Goal: Ask a question: Seek information or help from site administrators or community

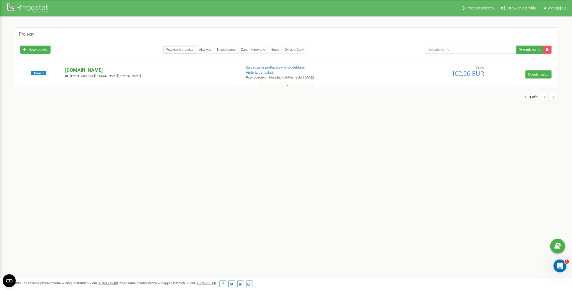
click at [85, 70] on p "[DOMAIN_NAME]" at bounding box center [151, 70] width 172 height 7
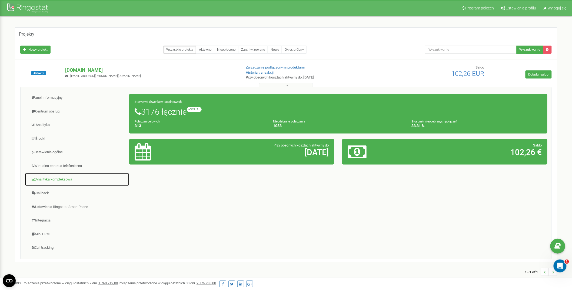
click at [58, 175] on link "Analityka kompleksowa" at bounding box center [77, 179] width 105 height 13
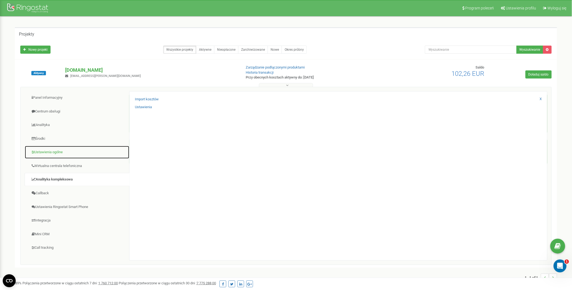
click at [66, 158] on link "Ustawienia ogólne" at bounding box center [77, 152] width 105 height 13
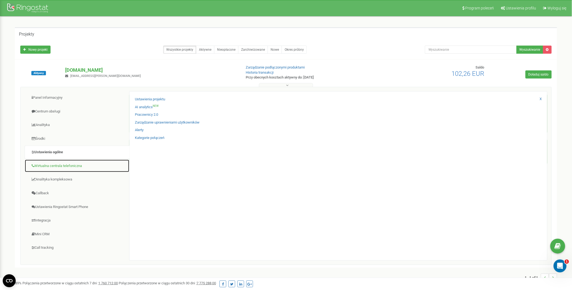
click at [66, 167] on link "Wirtualna centrala telefoniczna" at bounding box center [77, 166] width 105 height 13
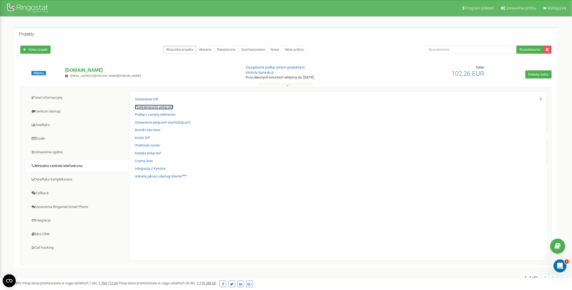
click at [163, 108] on link "Przekierowanie połączeń" at bounding box center [154, 107] width 38 height 5
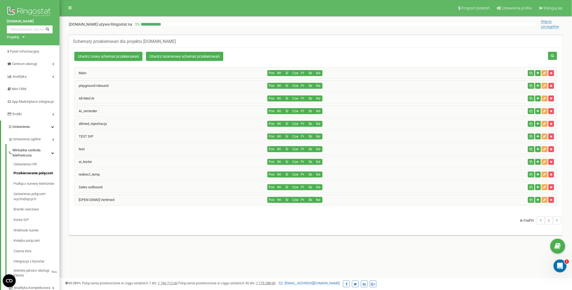
click at [152, 88] on div "playground inbound" at bounding box center [171, 85] width 193 height 11
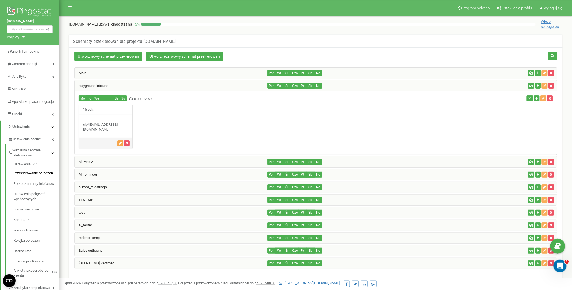
click at [121, 143] on icon "button" at bounding box center [120, 143] width 3 height 3
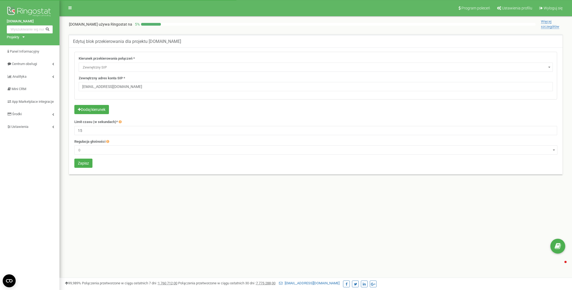
select select "ExtSIP"
click at [130, 88] on input "playground@healthicate.sip.twilio.com" at bounding box center [316, 86] width 474 height 9
paste input "frankfurt"
click at [131, 86] on input "playground@healthicate.sip. frankfurt.twilio.com" at bounding box center [316, 86] width 474 height 9
type input "[EMAIL_ADDRESS][DOMAIN_NAME]"
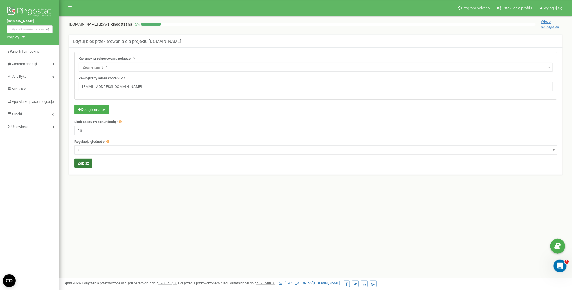
click at [82, 165] on button "Zapisz" at bounding box center [83, 163] width 18 height 9
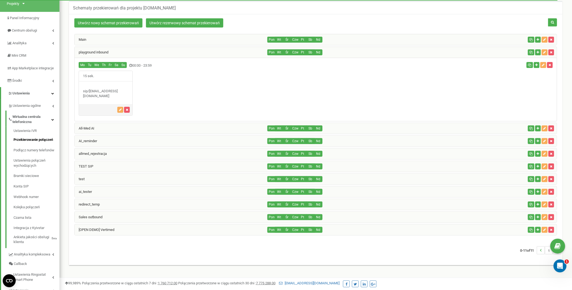
click at [311, 106] on div "15 sek." at bounding box center [316, 93] width 482 height 45
click at [290, 100] on div "15 sek." at bounding box center [316, 93] width 482 height 45
click at [206, 138] on div "AI_reminder" at bounding box center [171, 141] width 193 height 11
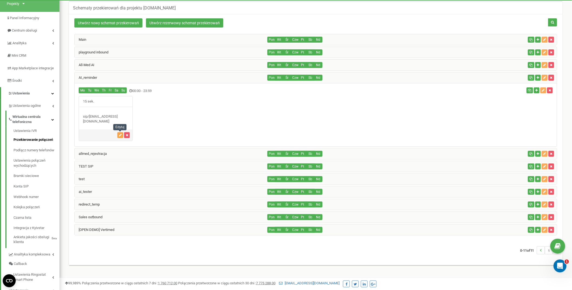
click at [119, 136] on icon "button" at bounding box center [120, 135] width 3 height 3
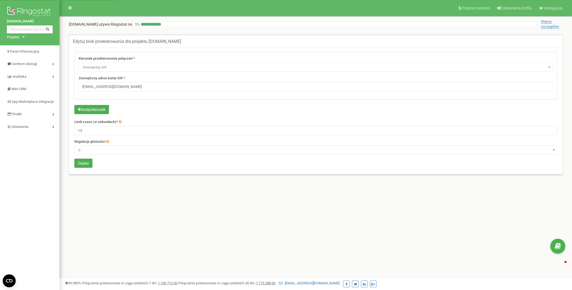
select select "ExtSIP"
click at [144, 89] on input "outbound_reminder@healthicate.sip.twilio.com" at bounding box center [316, 86] width 474 height 9
paste input "frankfurt"
type input "outbound_reminder@healthicate.sip.frankfurt.twilio.com"
click at [83, 166] on button "Zapisz" at bounding box center [83, 163] width 18 height 9
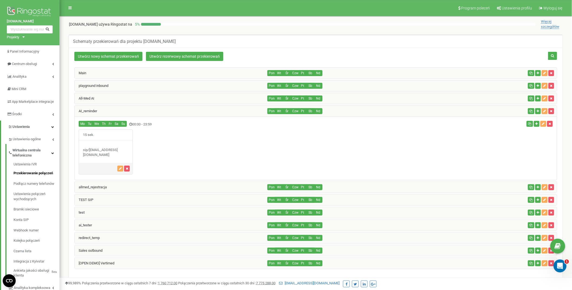
click at [557, 257] on div "Main Pon Wt Śr Czw Pt Sb Nd Pon" at bounding box center [315, 171] width 491 height 207
click at [562, 273] on div "Schematy przekierowań dla projektu aurero.com Utwórz nowy schemat przekierowań …" at bounding box center [315, 170] width 501 height 271
click at [562, 269] on div "Otwórz komunikator Intercom" at bounding box center [559, 266] width 18 height 18
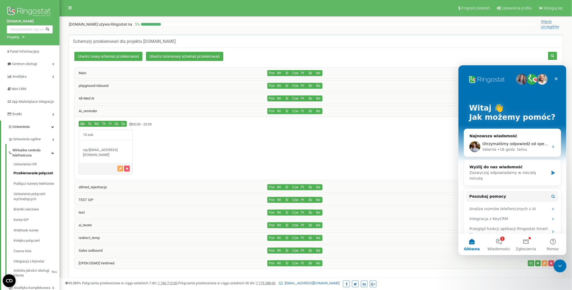
click at [308, 44] on div "Schematy przekierowań dla projektu aurero.com" at bounding box center [315, 41] width 493 height 13
click at [507, 8] on span "Ustawienia profilu" at bounding box center [517, 8] width 30 height 4
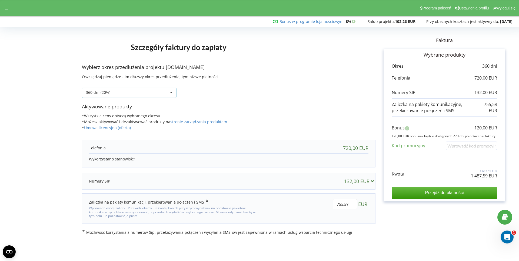
click at [135, 90] on div "360 dni (20%) Doładuj saldo bez przedłużania 30 dni" at bounding box center [129, 93] width 95 height 10
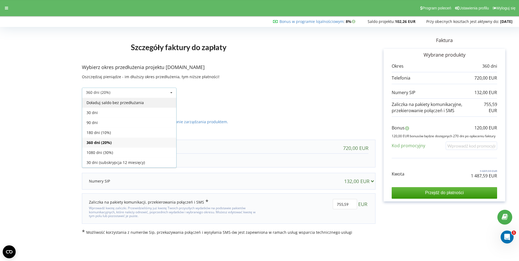
click at [135, 104] on div "Doładuj saldo bez przedłużania" at bounding box center [129, 103] width 94 height 10
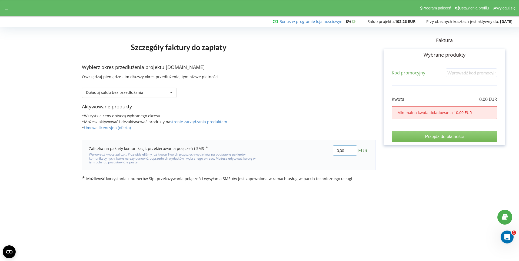
click at [347, 147] on input "0,00" at bounding box center [345, 151] width 24 height 10
type input "10"
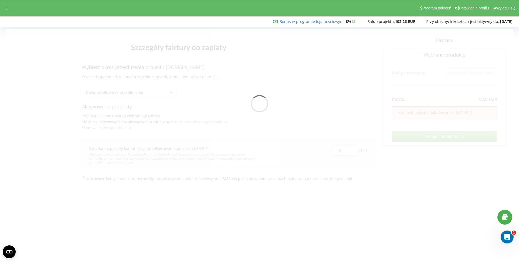
click at [324, 108] on div "Szczegóły faktury do zapłaty Wybierz okres przedłużenia projektu aurero.com Osz…" at bounding box center [259, 105] width 507 height 153
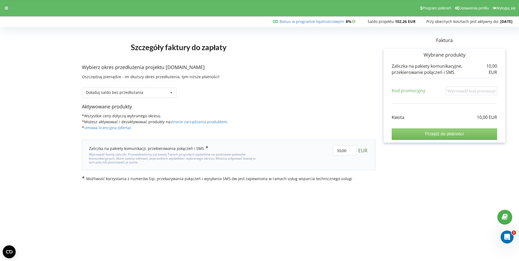
click at [446, 131] on input "Przejdź do płatności" at bounding box center [443, 134] width 105 height 11
click at [324, 77] on div "Wybierz okres przedłużenia projektu aurero.com Oszczędzaj pieniądze - im dłuższ…" at bounding box center [228, 83] width 293 height 39
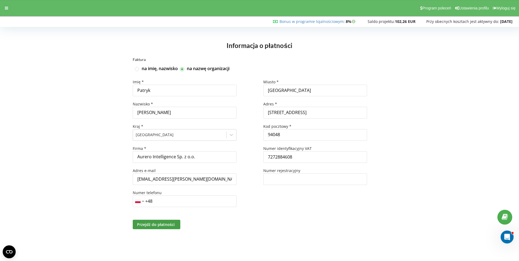
scroll to position [0, 0]
click at [163, 224] on span "Przejdź do płatności" at bounding box center [156, 224] width 38 height 5
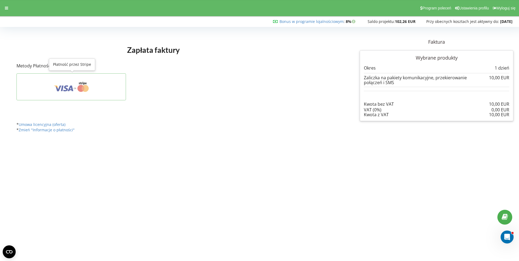
click at [68, 83] on icon at bounding box center [71, 87] width 93 height 10
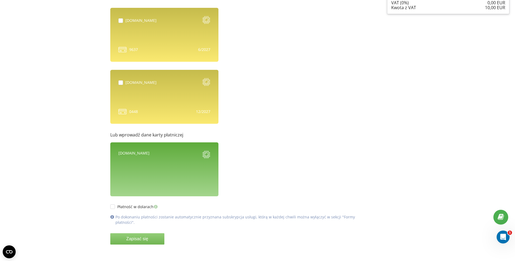
scroll to position [106, 0]
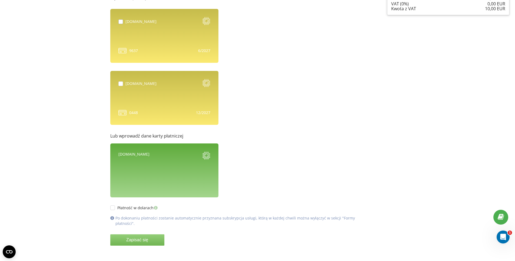
click at [118, 19] on label at bounding box center [121, 19] width 7 height 0
checkbox input "false"
click at [118, 82] on label at bounding box center [121, 82] width 7 height 0
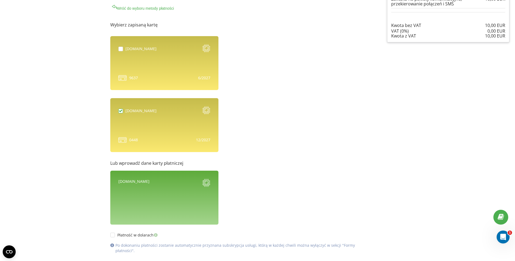
scroll to position [56, 0]
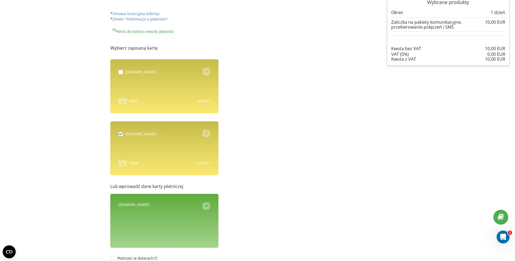
click at [118, 132] on label at bounding box center [121, 132] width 7 height 0
checkbox input "false"
click at [202, 132] on icon at bounding box center [206, 134] width 8 height 8
click at [119, 141] on div "[DOMAIN_NAME] 0448" at bounding box center [164, 149] width 108 height 54
click at [204, 132] on icon at bounding box center [206, 134] width 4 height 4
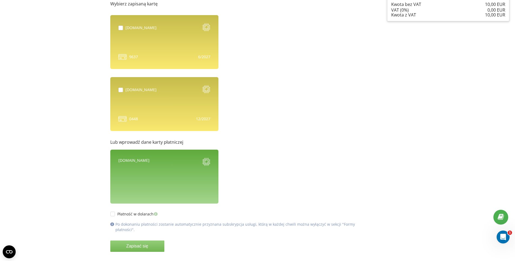
scroll to position [107, 0]
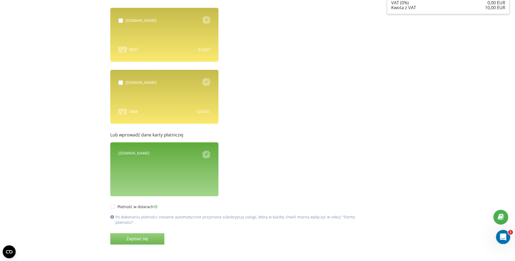
click at [502, 235] on icon "Otwórz komunikator Intercom" at bounding box center [502, 236] width 9 height 9
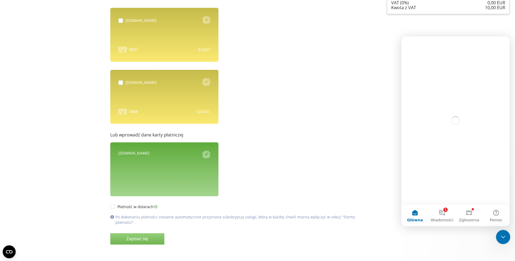
scroll to position [0, 0]
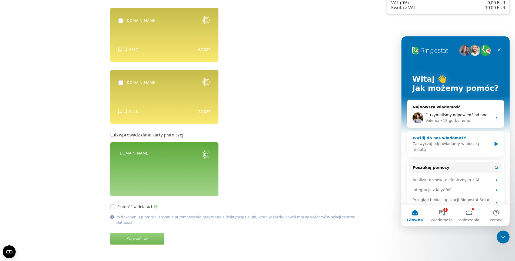
click at [445, 142] on div "Zazwyczaj odpowiadamy w niecałą minutę" at bounding box center [451, 146] width 79 height 11
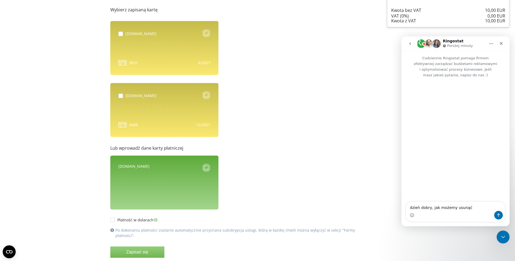
scroll to position [107, 0]
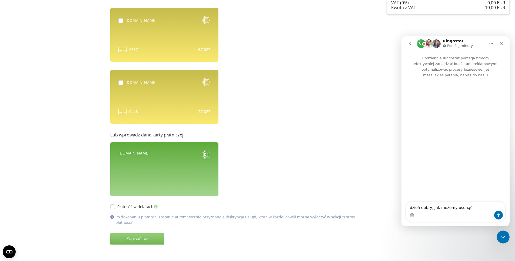
click at [478, 203] on textarea "dzień dobry, jak możemy usunąć" at bounding box center [455, 206] width 99 height 9
click at [479, 209] on textarea "dzień dobry, jak możemy usunąć" at bounding box center [455, 206] width 99 height 9
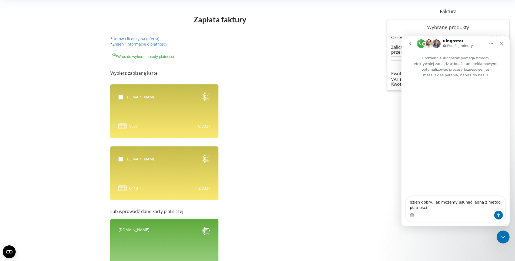
type textarea "dzień dobry, jak możemy usunąć jedną z metod płatności ?"
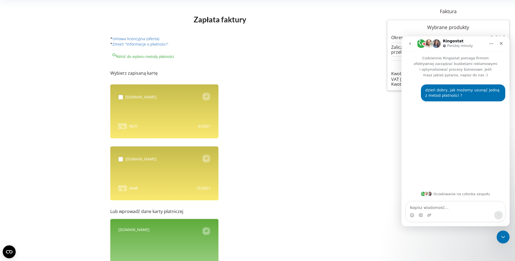
click at [448, 210] on textarea "Napisz wiadomość..." at bounding box center [455, 206] width 99 height 9
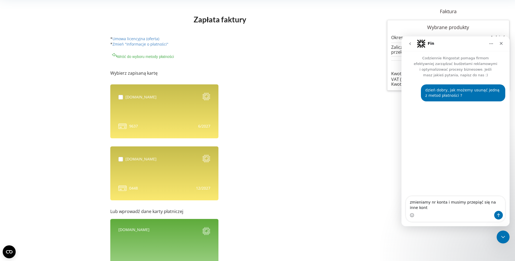
type textarea "zmieniamy nr konta i musimy przepiąć się na inne konto"
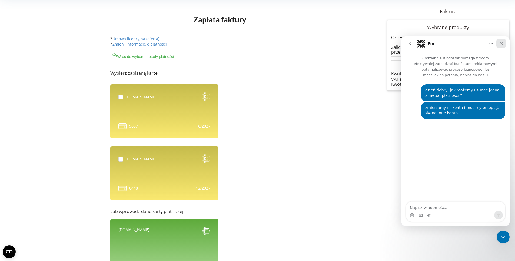
click at [502, 43] on icon "Zamknij" at bounding box center [501, 43] width 4 height 4
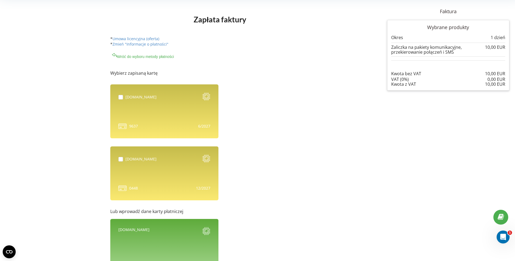
scroll to position [0, 0]
click at [303, 94] on form "Wybierz zapisaną kartę 9637 0448" at bounding box center [236, 198] width 252 height 278
click at [112, 45] on link "Zmień "Informacje o płatności"" at bounding box center [140, 44] width 56 height 5
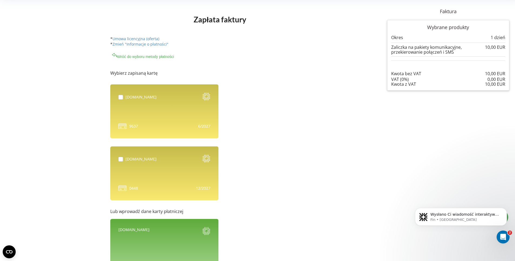
scroll to position [13, 0]
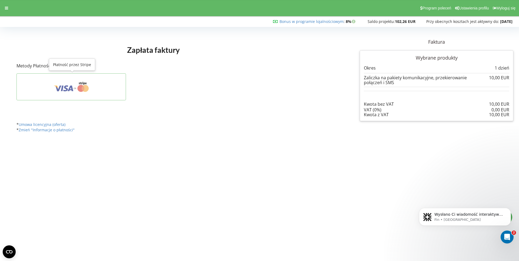
click at [73, 84] on icon at bounding box center [71, 87] width 93 height 10
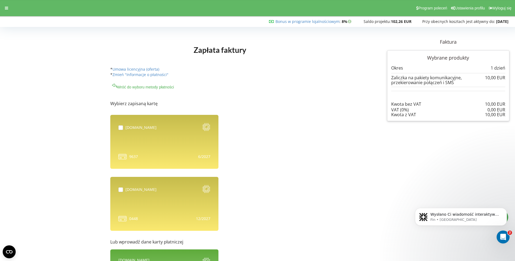
scroll to position [89, 0]
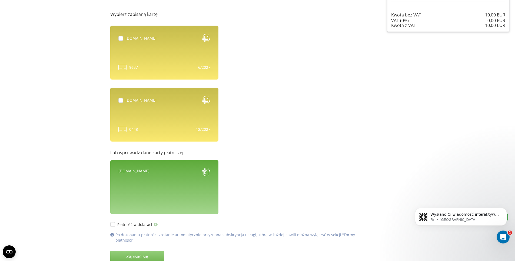
click at [110, 53] on div "aurero.com 9637" at bounding box center [164, 53] width 108 height 54
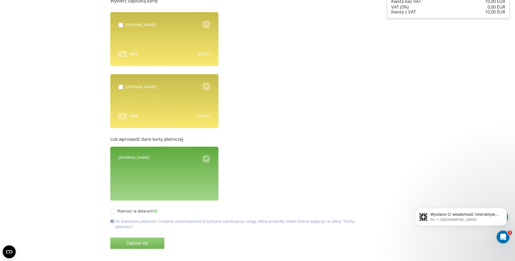
scroll to position [107, 0]
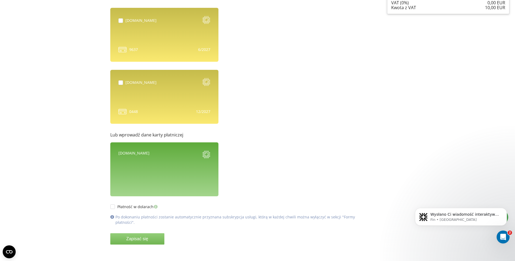
click at [255, 219] on p "Po dokonaniu płatności zostanie automatycznie przyznana subskrypcja usługi, któ…" at bounding box center [238, 220] width 247 height 11
click at [221, 220] on div "Płatność w dolarach Po dokonaniu płatności zostanie automatycznie przyznana sub…" at bounding box center [236, 229] width 252 height 65
click at [201, 201] on div "Płatność w dolarach Po dokonaniu płatności zostanie automatycznie przyznana sub…" at bounding box center [236, 229] width 252 height 65
drag, startPoint x: 172, startPoint y: 218, endPoint x: 272, endPoint y: 216, distance: 100.5
click at [272, 216] on p "Po dokonaniu płatności zostanie automatycznie przyznana subskrypcja usługi, któ…" at bounding box center [238, 220] width 247 height 11
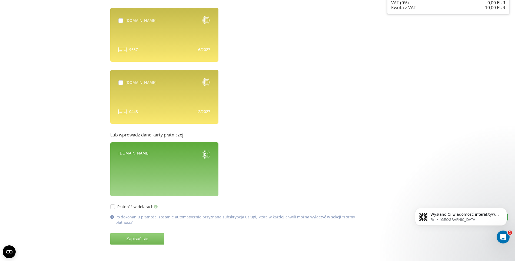
click at [272, 216] on p "Po dokonaniu płatności zostanie automatycznie przyznana subskrypcja usługi, któ…" at bounding box center [238, 220] width 247 height 11
click at [502, 238] on icon "Otwórz komunikator Intercom" at bounding box center [502, 236] width 9 height 9
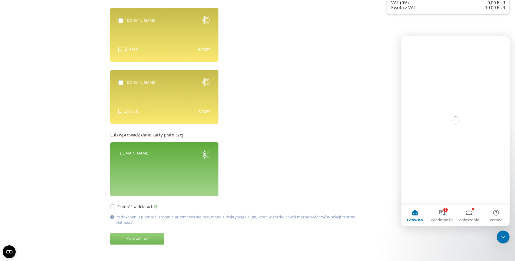
scroll to position [0, 0]
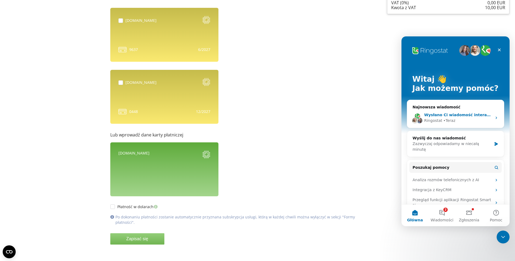
click at [444, 118] on div "• Teraz" at bounding box center [449, 121] width 12 height 6
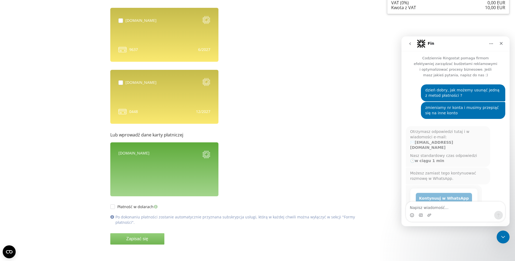
scroll to position [1, 0]
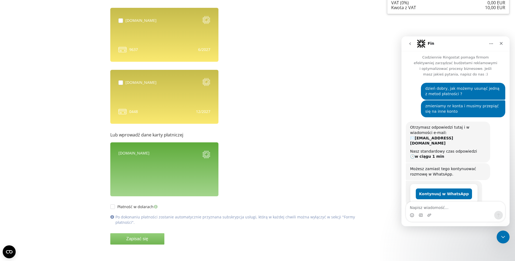
type textarea "n"
type textarea "nie widzę nic pokroju "Formy płatności""
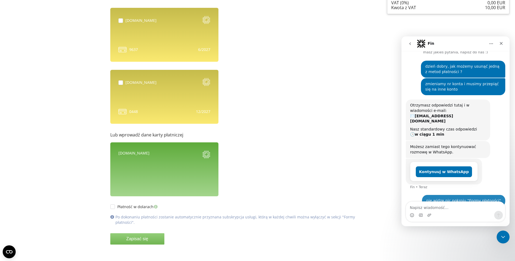
scroll to position [29, 0]
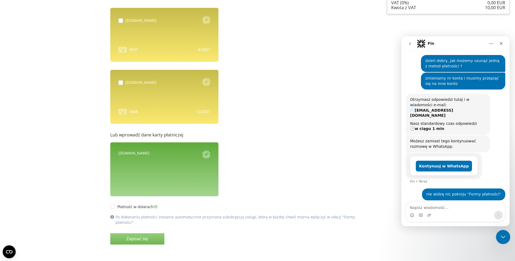
click at [500, 234] on icon "Zamknij komunikator Intercom" at bounding box center [502, 236] width 6 height 6
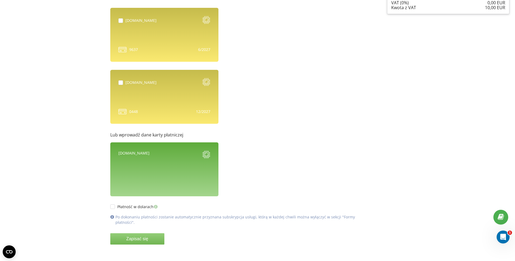
scroll to position [0, 0]
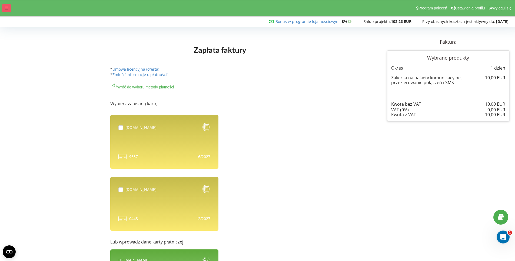
click at [2, 6] on div at bounding box center [7, 8] width 10 height 8
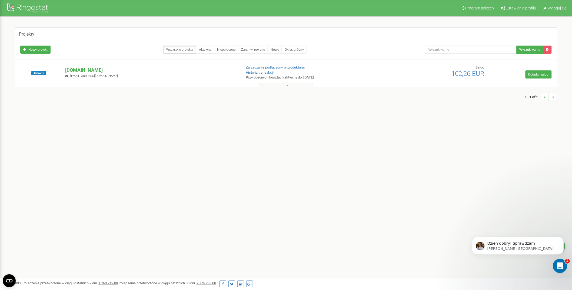
click at [564, 264] on div "Otwórz komunikator Intercom" at bounding box center [559, 266] width 18 height 18
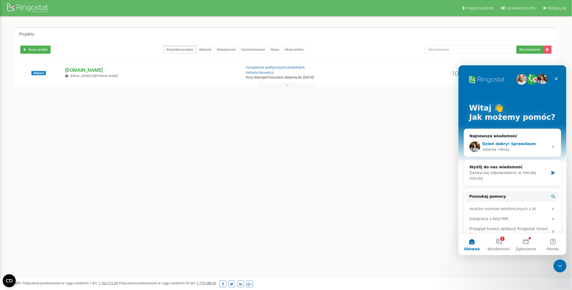
click at [512, 142] on span "Dzień dobry! Sprawdzam" at bounding box center [508, 144] width 53 height 4
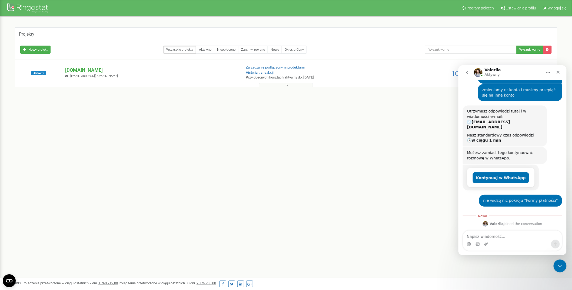
scroll to position [66, 0]
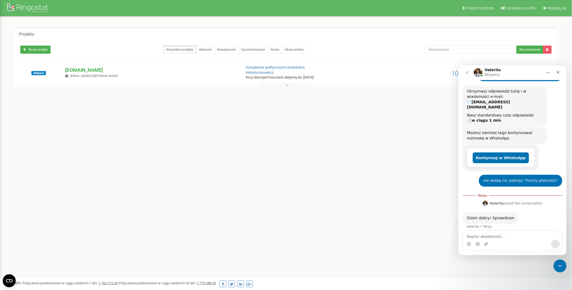
click at [494, 235] on textarea "Napisz wiadomość..." at bounding box center [511, 235] width 99 height 9
type textarea "i proszę o usuniecie niedzialajacych numerow 799"
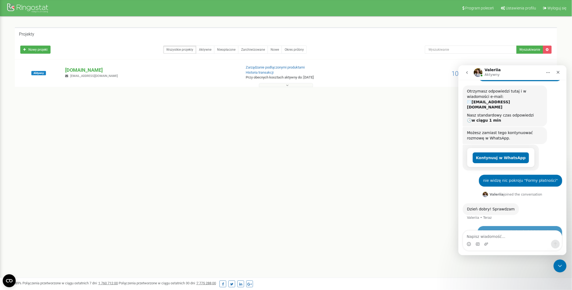
scroll to position [78, 0]
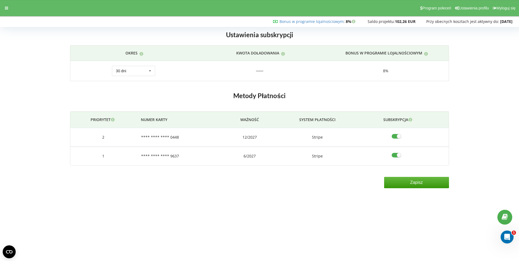
click at [395, 155] on input"] "checkbox" at bounding box center [397, 156] width 13 height 6
checkbox input"] "false"
click at [398, 136] on input"] "checkbox" at bounding box center [397, 137] width 13 height 6
checkbox input"] "false"
click at [400, 83] on div "Ustawienia subskrypcji Okres Kwota doładowania Bonus w programie lojalnościowym…" at bounding box center [259, 57] width 386 height 64
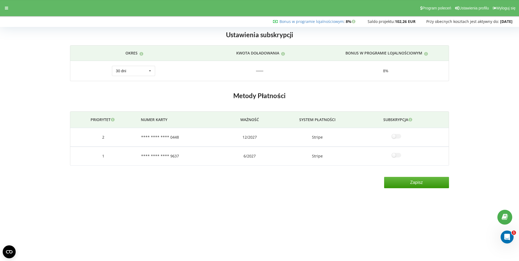
click at [357, 77] on td "8%" at bounding box center [386, 71] width 126 height 20
click at [422, 182] on input "Zapisz" at bounding box center [416, 182] width 65 height 11
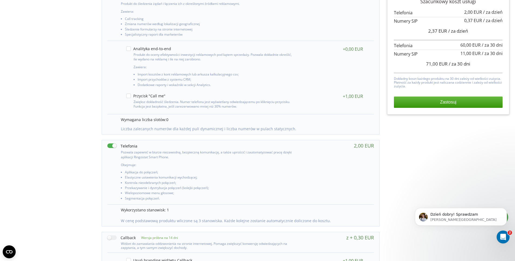
scroll to position [164, 0]
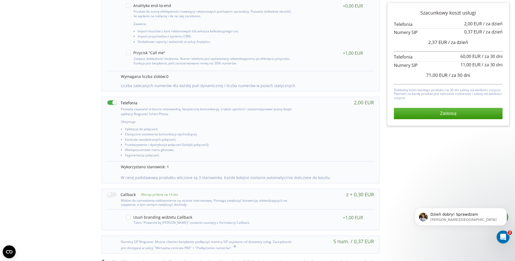
click at [110, 102] on label at bounding box center [122, 103] width 30 height 6
checkbox input "false"
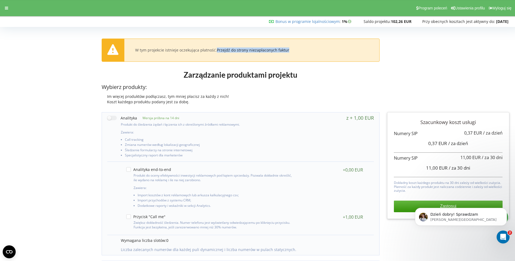
scroll to position [101, 0]
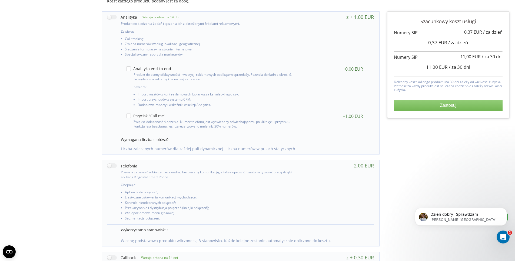
click at [446, 107] on button "Zastosuj" at bounding box center [448, 105] width 109 height 11
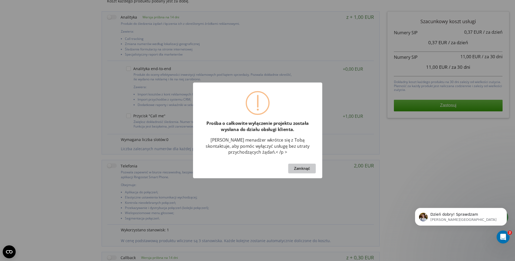
click at [305, 170] on button "Zamknąć" at bounding box center [302, 169] width 28 height 10
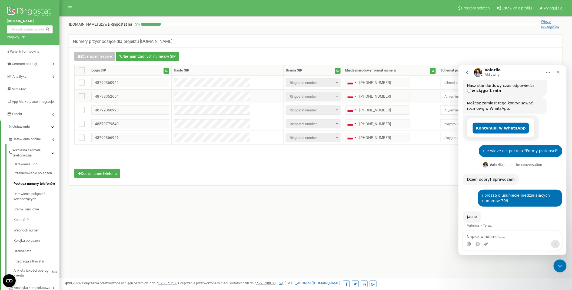
scroll to position [123, 0]
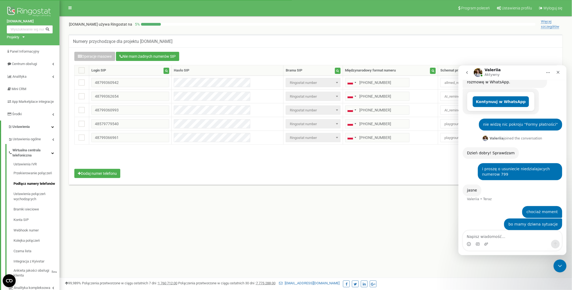
click at [509, 240] on div "Komunikator Intercom" at bounding box center [511, 244] width 99 height 9
click at [505, 246] on div "Komunikator Intercom" at bounding box center [511, 244] width 99 height 9
click at [506, 241] on div "Komunikator Intercom" at bounding box center [511, 244] width 99 height 9
click at [511, 236] on textarea "Napisz wiadomość..." at bounding box center [511, 235] width 99 height 9
paste textarea "48799360993"
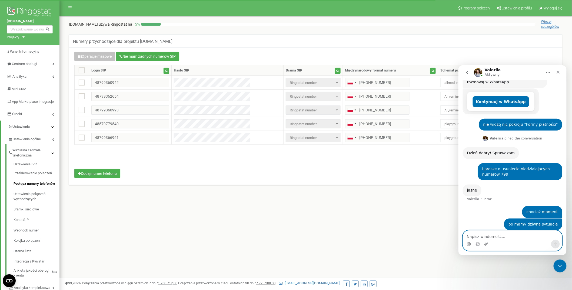
type textarea "48799360993"
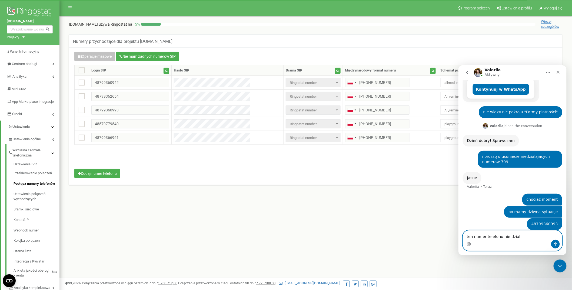
type textarea "ten numer telefonu nie dziala"
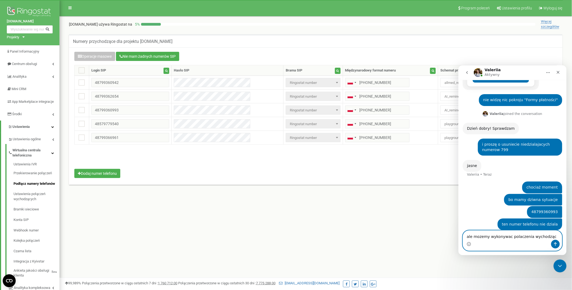
type textarea "ale mozemy wykonywac polaczenia wychodzące"
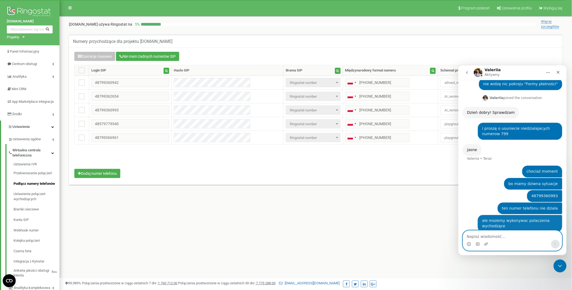
scroll to position [165, 0]
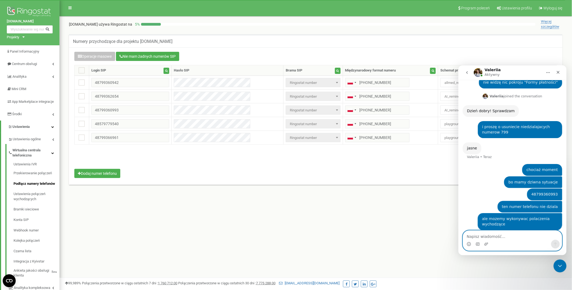
paste textarea "48799360993"
type textarea "48799360993 ten prosze na razie zostawic"
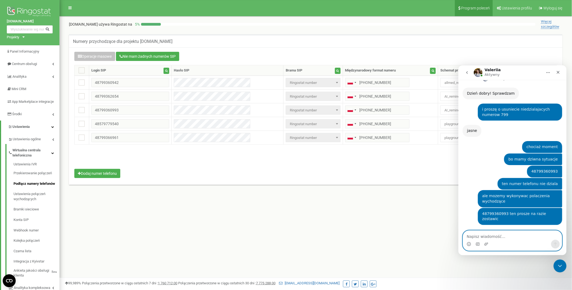
scroll to position [209, 0]
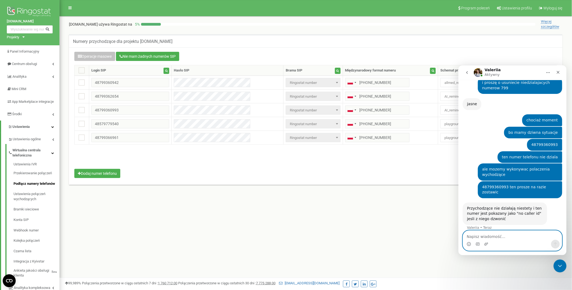
click at [504, 240] on textarea "Napisz wiadomość..." at bounding box center [511, 235] width 99 height 9
type textarea "ok to"
click at [323, 41] on div "Numery przychodzące dla projektu aurero.com" at bounding box center [315, 41] width 493 height 13
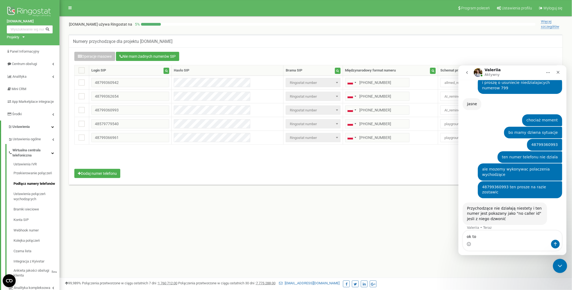
click at [562, 264] on icon "Zamknij komunikator Intercom" at bounding box center [558, 265] width 6 height 6
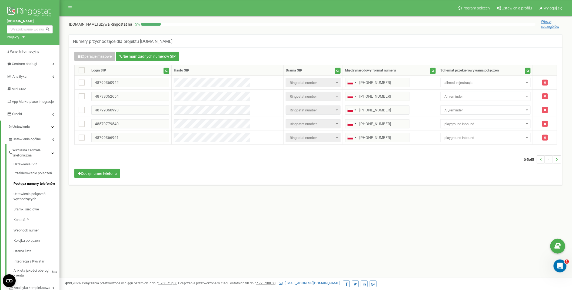
click at [398, 12] on nav "Program poleceń Ustawienia profilu Wyloguj się" at bounding box center [315, 8] width 512 height 16
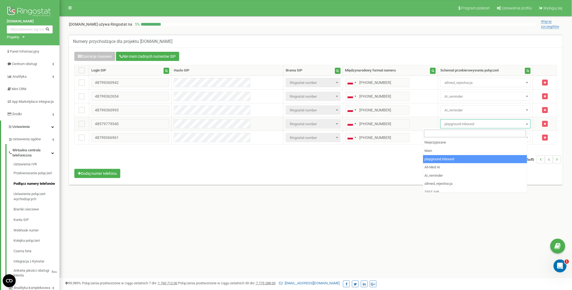
click at [448, 126] on span "playground inbound" at bounding box center [485, 124] width 86 height 8
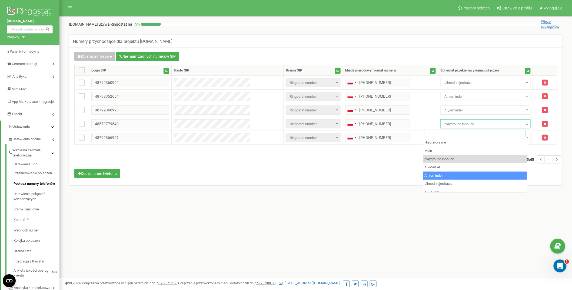
select select "181853"
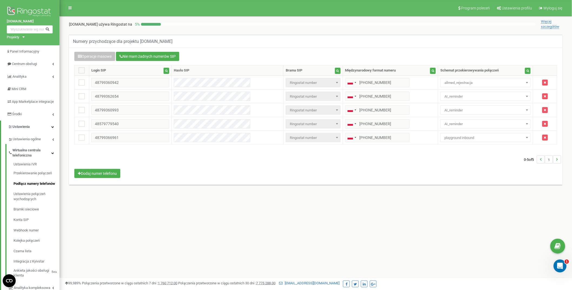
click at [338, 11] on nav "Program poleceń Ustawienia profilu Wyloguj się" at bounding box center [315, 8] width 512 height 16
click at [558, 261] on icon "Otwórz komunikator Intercom" at bounding box center [558, 265] width 9 height 9
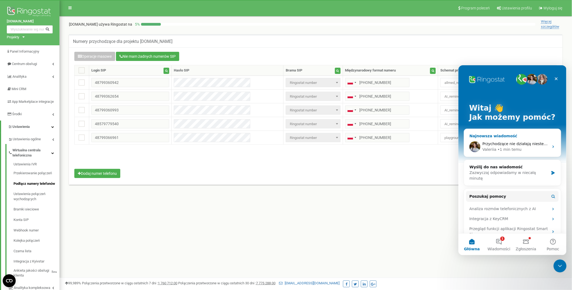
click at [511, 147] on div "• 1 min temu" at bounding box center [509, 150] width 24 height 6
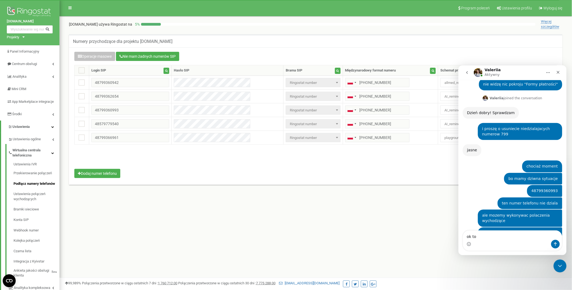
scroll to position [209, 0]
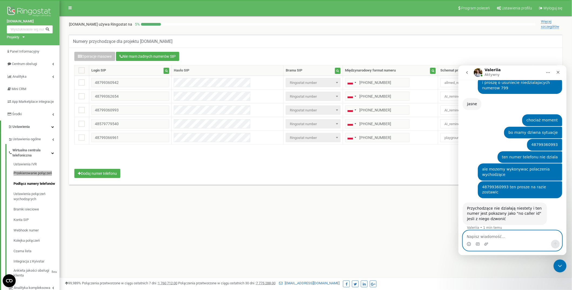
click at [502, 235] on textarea "Napisz wiadomość..." at bounding box center [511, 235] width 99 height 9
paste textarea "{ jsonrpc: "2.0", id: 777, method: "Api\\V2\\Callback.external", params: { call…"
type textarea "{ jsonrpc: "2.0", id: 777, method: "Api\\V2\\Callback.external", params: { call…"
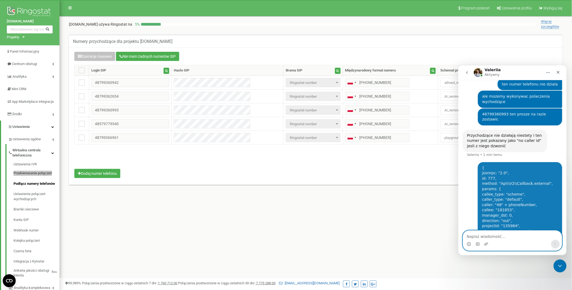
scroll to position [347, 0]
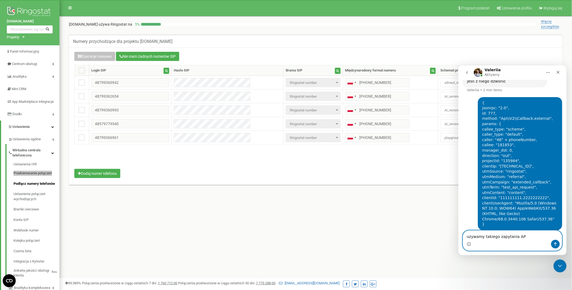
type textarea "uzywamy takiego zapytania API"
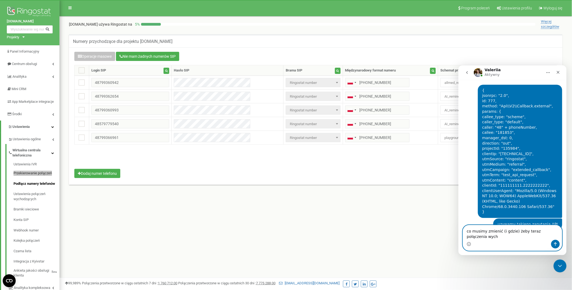
scroll to position [365, 0]
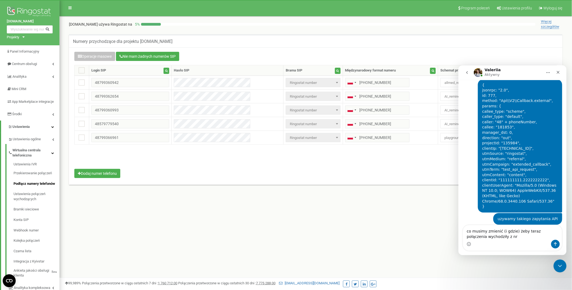
click at [530, 241] on div "Komunikator Intercom" at bounding box center [511, 244] width 99 height 9
click at [530, 239] on textarea "co musimy zmienić (i gdzie) żeby teraz połączenia wychodziły z nr" at bounding box center [511, 232] width 99 height 15
paste textarea "579779540"
type textarea "co musimy zmienić (i gdzie) żeby teraz połączenia wychodziły z nr 579779540?"
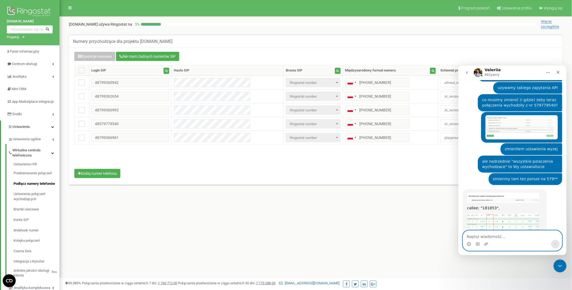
scroll to position [552, 0]
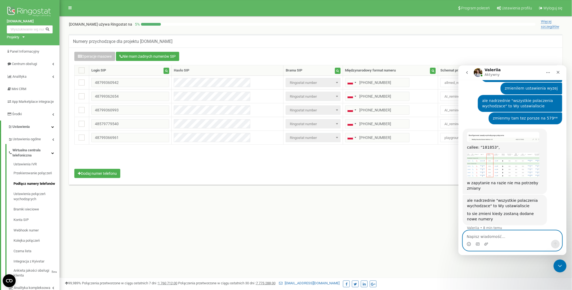
click at [505, 236] on textarea "Napisz wiadomość..." at bounding box center [511, 235] width 99 height 9
type textarea "to juz mamy od wczoraj nowy numer"
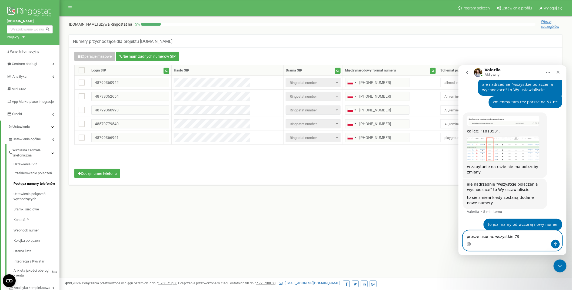
type textarea "prosze usunac wszystkie 799"
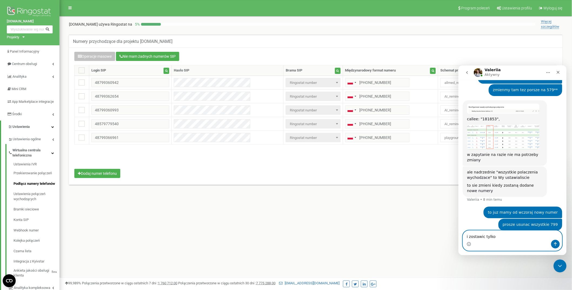
paste textarea "Napisz wiadomość..."
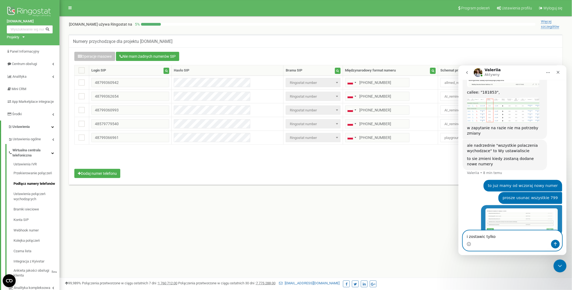
scroll to position [612, 0]
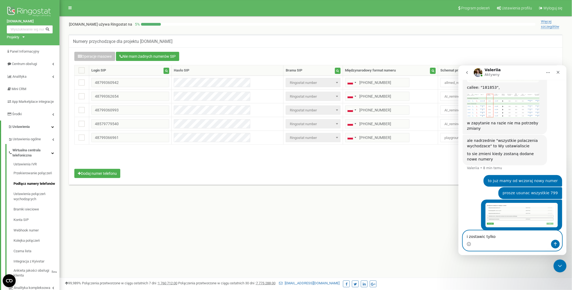
click at [494, 238] on textarea "i zostawic tylko" at bounding box center [511, 235] width 99 height 9
paste textarea "579779540"
type textarea "i zostawic tylko 579779540"
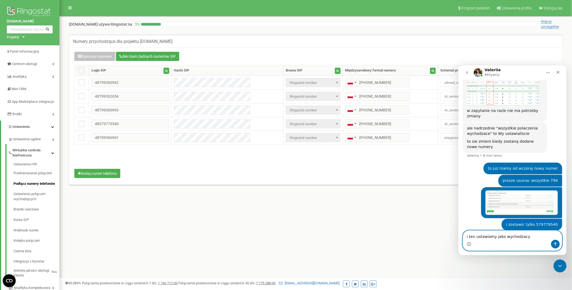
paste textarea "579779540"
type textarea "i ten ustawiamy jako wychodzacy 579779540"
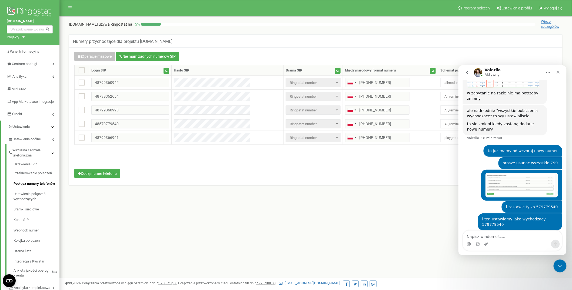
click at [337, 33] on div "Numery przychodzące dla projektu [DOMAIN_NAME] Operacje masowe Nie mam żadnych …" at bounding box center [315, 115] width 504 height 173
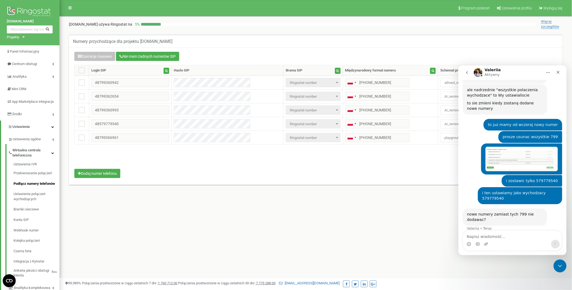
scroll to position [663, 0]
click at [513, 220] on div "nowe numery zamiast tych 799 nie dodawac? Valeriia • Teraz" at bounding box center [511, 222] width 99 height 29
click at [513, 230] on div "nowe numery zamiast tych 799 nie dodawac? Valeriia • Teraz" at bounding box center [511, 222] width 99 height 29
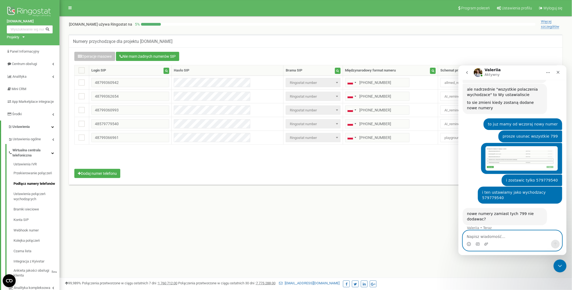
click at [513, 234] on textarea "Napisz wiadomość..." at bounding box center [511, 235] width 99 height 9
type textarea "nie"
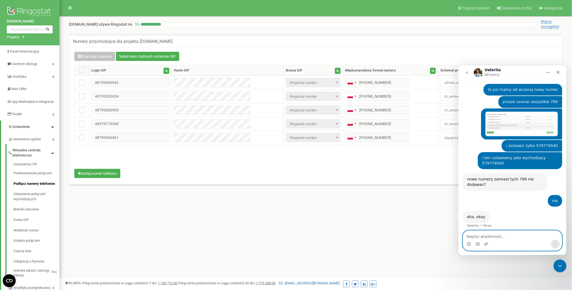
scroll to position [695, 0]
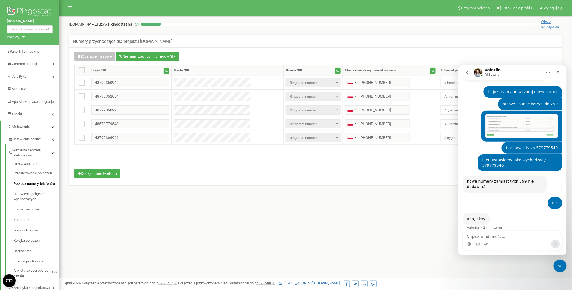
click at [280, 8] on nav "Program poleceń Ustawienia profilu Wyloguj się" at bounding box center [315, 8] width 512 height 16
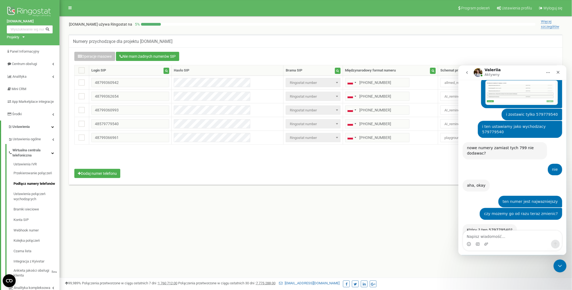
scroll to position [763, 0]
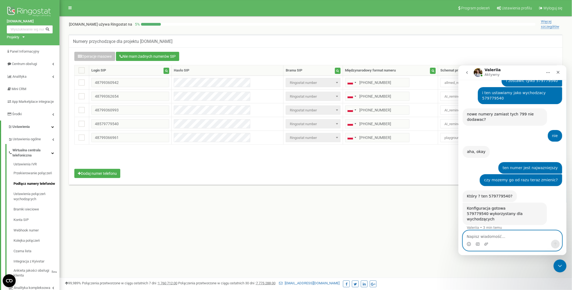
click at [507, 238] on textarea "Napisz wiadomość..." at bounding box center [511, 235] width 99 height 9
type textarea "ok dziekuje"
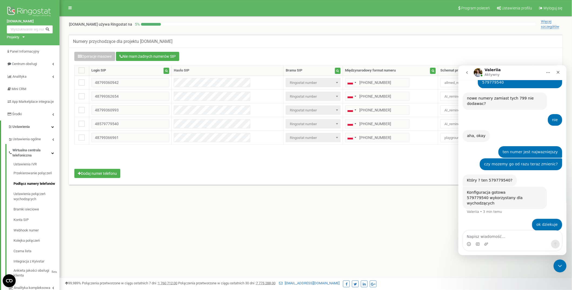
click at [323, 6] on nav "Program poleceń Ustawienia profilu Wyloguj się" at bounding box center [315, 8] width 512 height 16
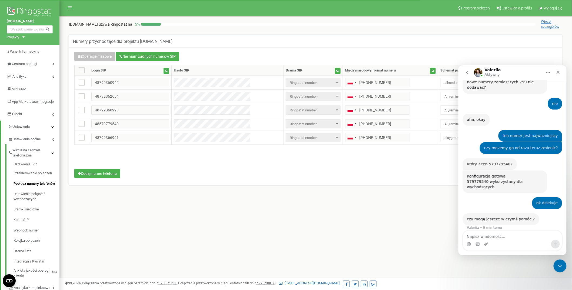
click at [327, 18] on div "aurero.com używa Ringostat na 5 % Więcej szczegółów" at bounding box center [315, 22] width 504 height 13
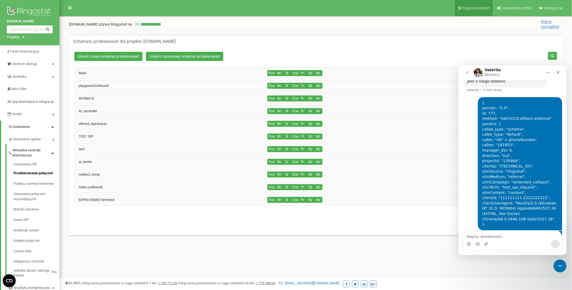
scroll to position [377, 0]
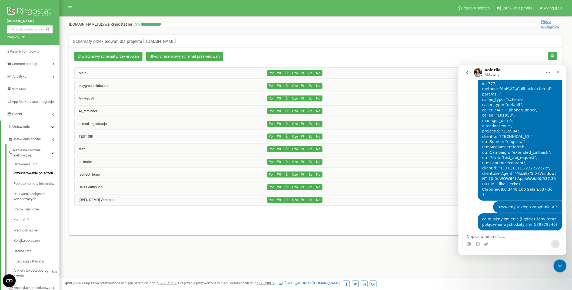
click at [181, 109] on div "AI_reminder" at bounding box center [171, 111] width 193 height 11
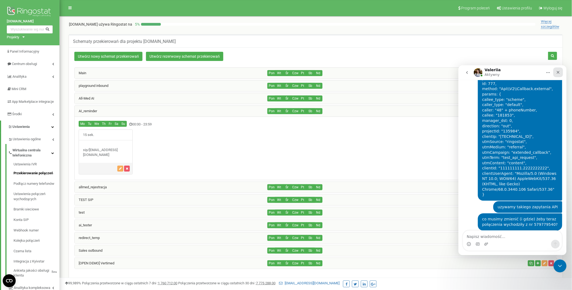
click at [557, 70] on icon "Zamknij" at bounding box center [557, 72] width 4 height 4
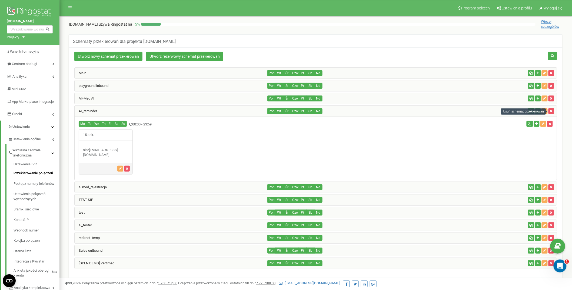
click at [545, 113] on div "Usuń schemat przekierowań" at bounding box center [523, 112] width 45 height 6
click at [545, 111] on icon "button" at bounding box center [544, 111] width 3 height 3
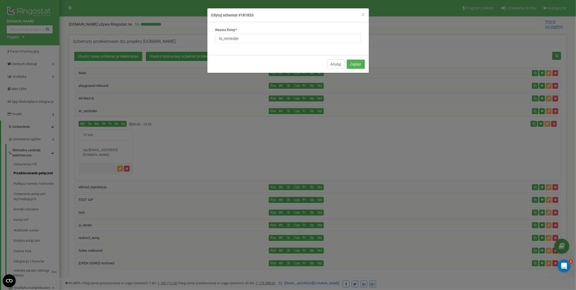
click at [334, 62] on button "Anuluj" at bounding box center [336, 64] width 18 height 9
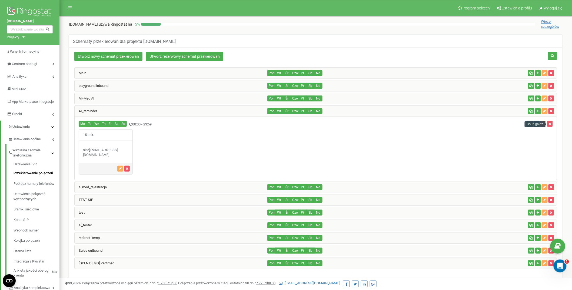
click at [544, 125] on div "Usuń gałąź" at bounding box center [534, 124] width 21 height 6
click at [542, 122] on icon "button" at bounding box center [543, 123] width 3 height 3
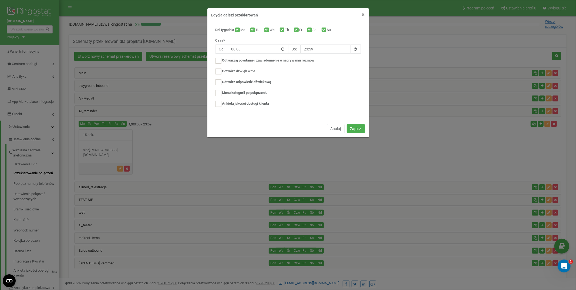
click at [364, 15] on span "×" at bounding box center [363, 14] width 3 height 6
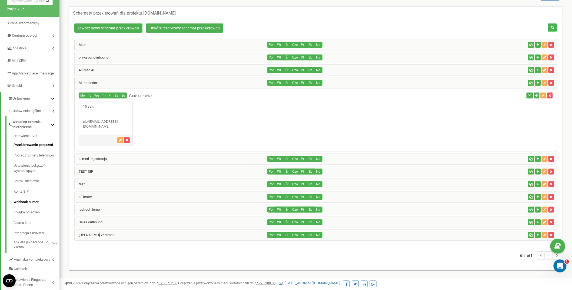
scroll to position [36, 0]
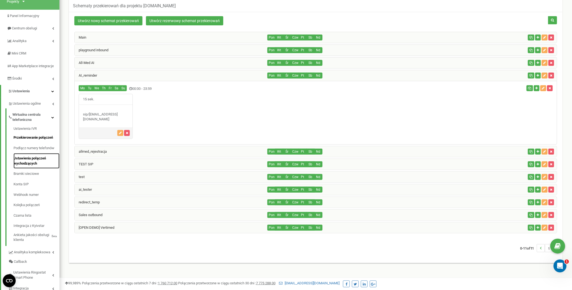
click at [31, 162] on link "Ustawienia połączeń wychodzących" at bounding box center [37, 160] width 46 height 15
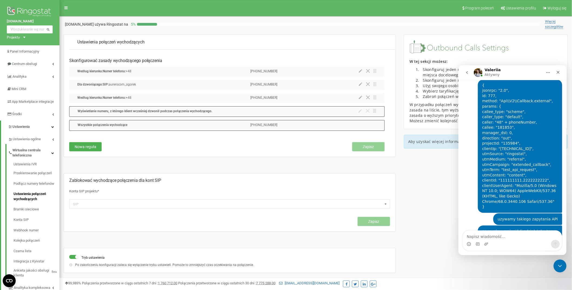
scroll to position [377, 0]
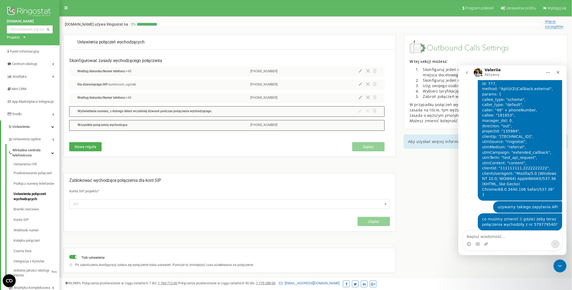
click at [360, 86] on div at bounding box center [367, 84] width 18 height 5
click at [361, 85] on icon at bounding box center [360, 84] width 4 height 4
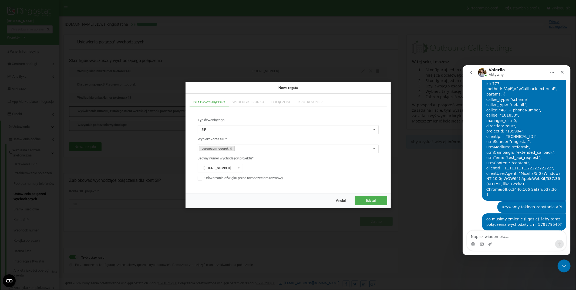
click at [233, 170] on input "text" at bounding box center [220, 168] width 45 height 8
click at [231, 206] on div "[PHONE_NUMBER]" at bounding box center [220, 206] width 45 height 8
click at [373, 202] on span "Edytuj" at bounding box center [371, 201] width 10 height 4
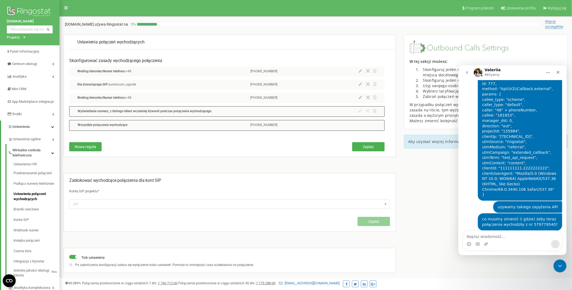
click at [361, 98] on icon at bounding box center [360, 98] width 4 height 4
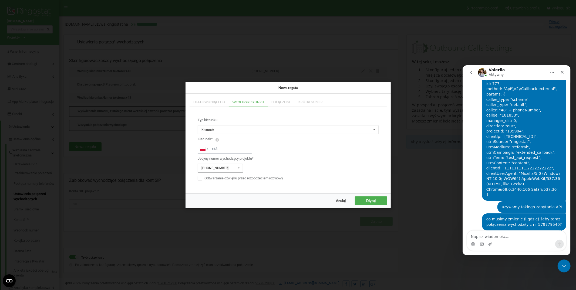
click at [239, 166] on icon at bounding box center [238, 168] width 7 height 8
click at [233, 203] on div "[PHONE_NUMBER]" at bounding box center [220, 207] width 45 height 8
click at [382, 202] on button "Edytuj" at bounding box center [371, 201] width 32 height 9
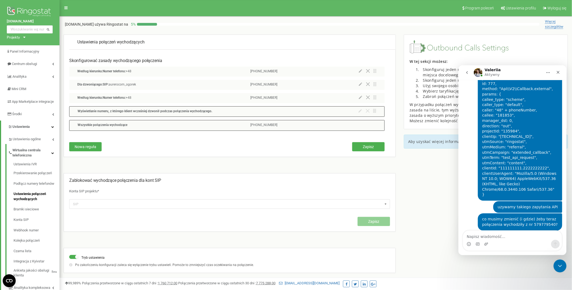
click at [274, 125] on p "[PHONE_NUMBER]" at bounding box center [263, 125] width 27 height 5
click at [373, 149] on span "Zapisz" at bounding box center [367, 147] width 11 height 4
click at [510, 204] on div "uzywamy takiego zapytania API" at bounding box center [527, 206] width 60 height 5
click at [506, 239] on textarea "Napisz wiadomość..." at bounding box center [511, 235] width 99 height 9
paste textarea "z"
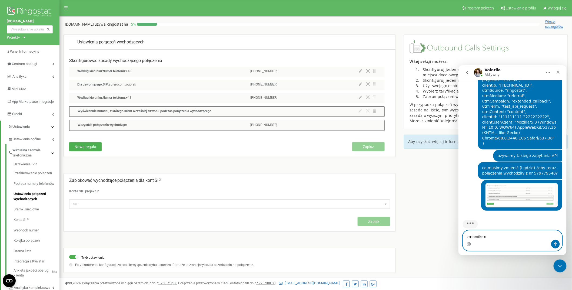
scroll to position [429, 0]
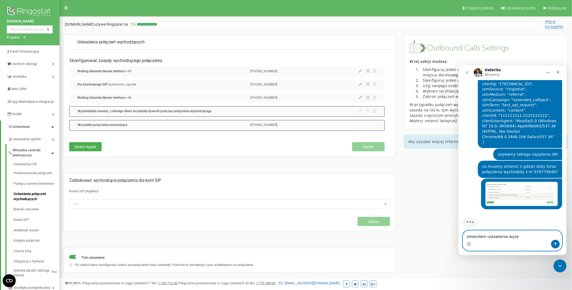
type textarea "zmienilem ustawienia wyzej"
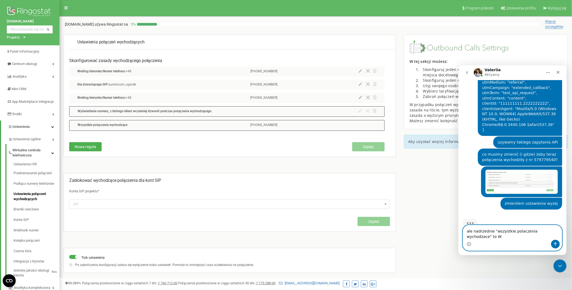
scroll to position [447, 0]
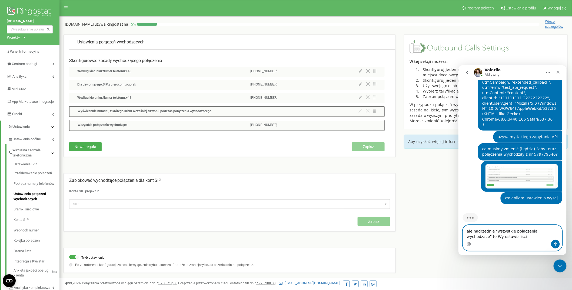
type textarea "ale nadrzednie "wszystkie polaczenia wychodzace" to Wy ustawialiscie"
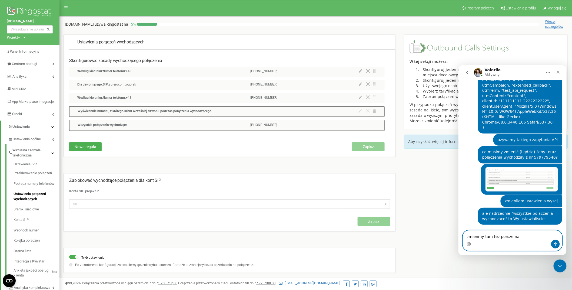
scroll to position [439, 0]
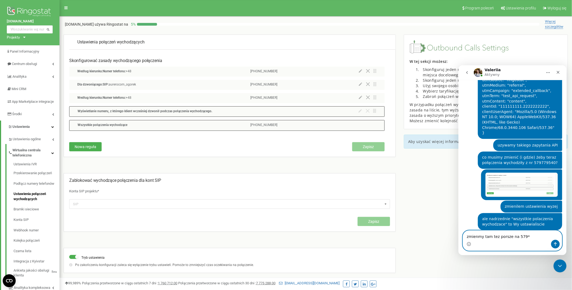
type textarea "zmienmy tam tez porsze na 579**"
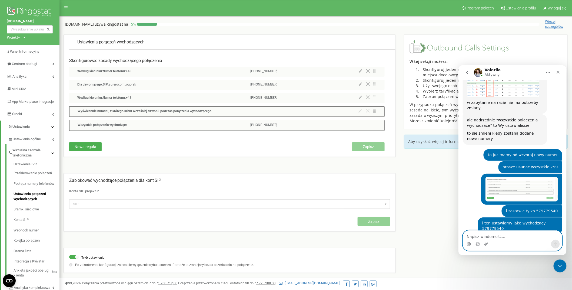
scroll to position [695, 0]
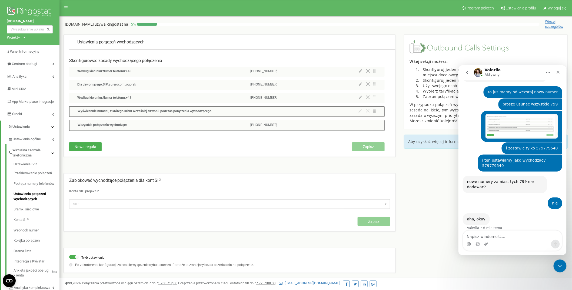
click at [375, 1] on nav "Program poleceń Ustawienia profilu Wyloguj się" at bounding box center [315, 8] width 520 height 16
click at [250, 5] on nav "Program poleceń Ustawienia profilu Wyloguj się" at bounding box center [315, 8] width 520 height 16
click at [504, 243] on div "Komunikator Intercom" at bounding box center [511, 244] width 99 height 9
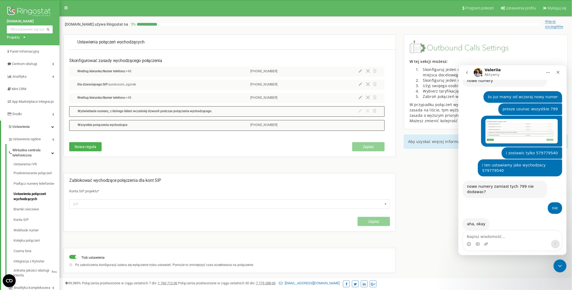
scroll to position [695, 0]
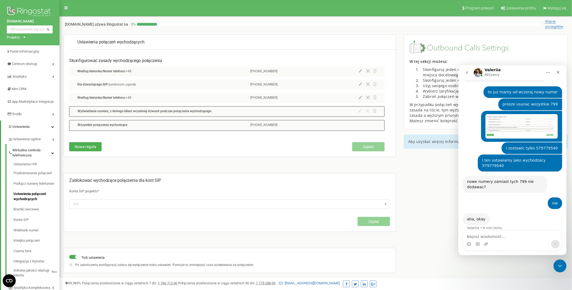
click at [508, 236] on textarea "Napisz wiadomość..." at bounding box center [511, 235] width 99 height 9
type textarea "ten numer jest najwazniejszy"
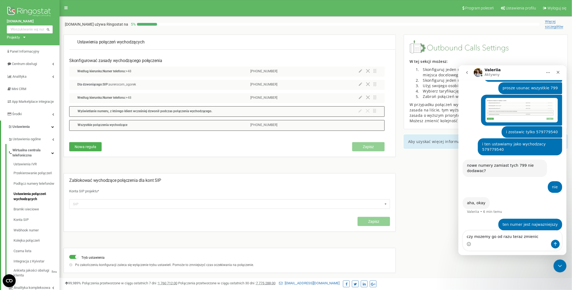
type textarea "czy mozemy go od razu teraz zmienic?"
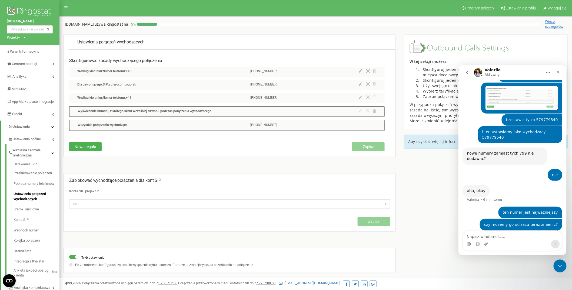
click at [274, 8] on nav "Program poleceń Ustawienia profilu Wyloguj się" at bounding box center [315, 8] width 520 height 16
click at [257, 5] on nav "Program poleceń Ustawienia profilu Wyloguj się" at bounding box center [315, 8] width 520 height 16
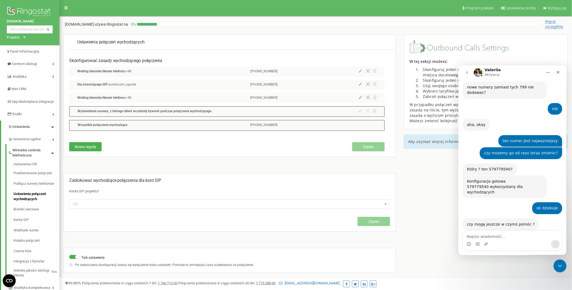
scroll to position [795, 0]
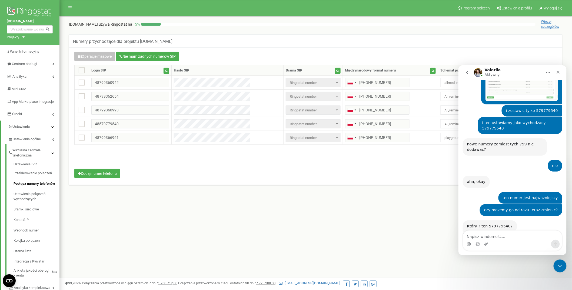
scroll to position [795, 0]
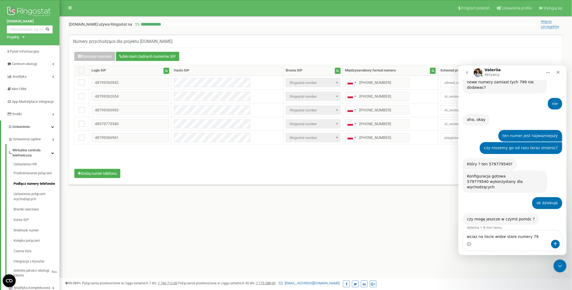
type textarea "wciaz na liscie widze stare numery 799"
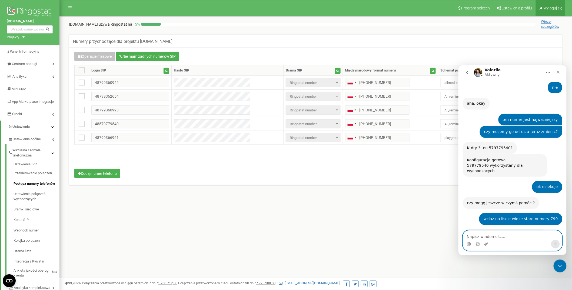
scroll to position [832, 0]
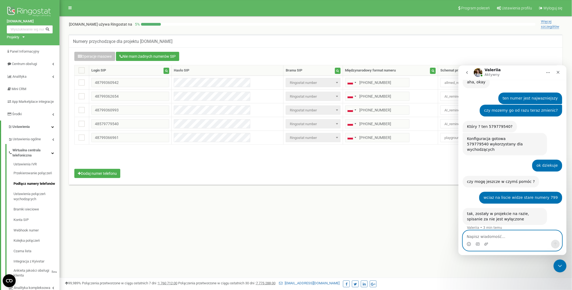
click at [522, 236] on textarea "Napisz wiadomość..." at bounding box center [511, 235] width 99 height 9
click at [513, 237] on textarea "Napisz wiadomość..." at bounding box center [511, 235] width 99 height 9
type textarea "spisanie?"
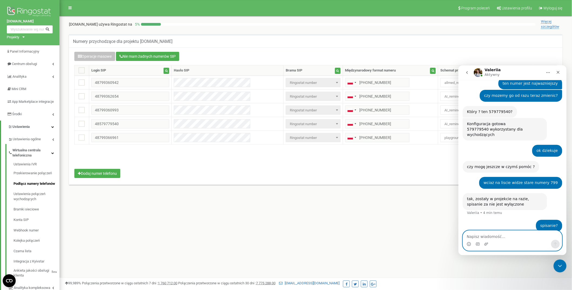
scroll to position [848, 0]
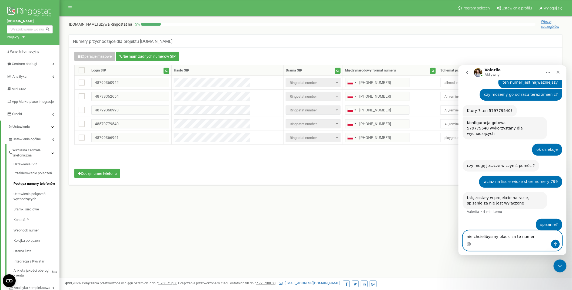
type textarea "nie chcielibysmy placic za te numery"
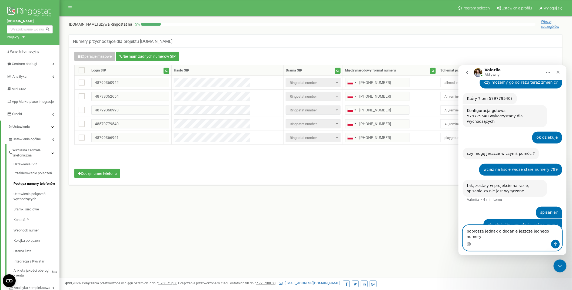
type textarea "poprosze jednak o dodanie jeszcze jednego numery"
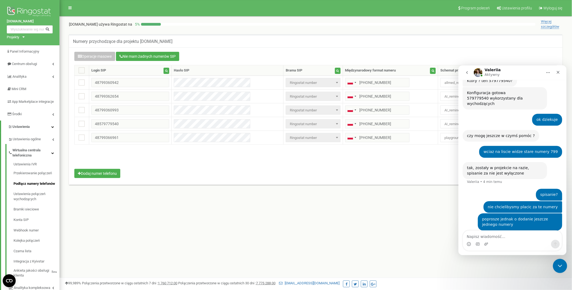
click at [557, 270] on div "Zamknij komunikator Intercom" at bounding box center [558, 265] width 13 height 13
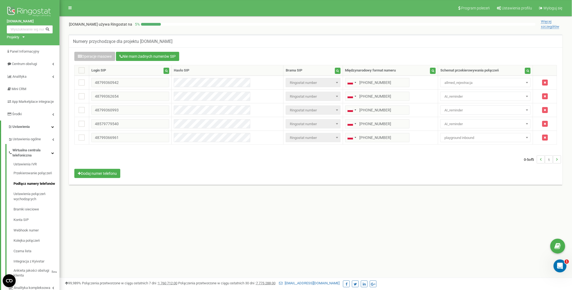
click at [369, 34] on div "Numery przychodzące dla projektu [DOMAIN_NAME] Operacje masowe Nie mam żadnych …" at bounding box center [315, 115] width 504 height 173
click at [553, 266] on div "Program poleceń Ustawienia profilu Wyloguj się [DOMAIN_NAME] używa Ringostat na…" at bounding box center [315, 162] width 512 height 324
click at [563, 261] on div "Otwórz komunikator Intercom" at bounding box center [559, 266] width 18 height 18
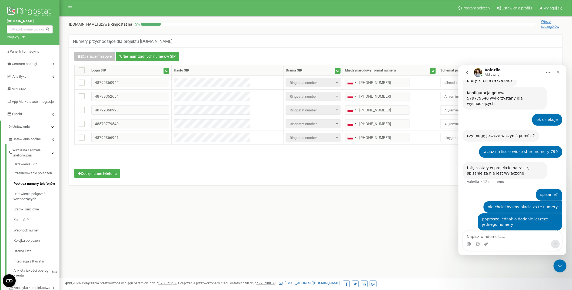
click at [279, 14] on nav "Program poleceń Ustawienia profilu Wyloguj się" at bounding box center [315, 8] width 512 height 16
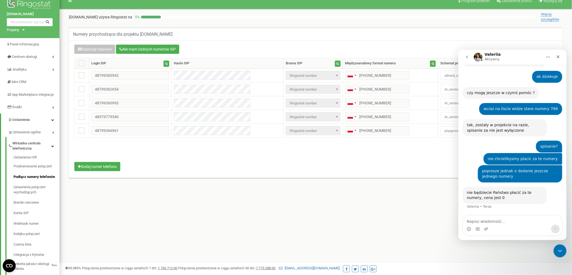
scroll to position [920, 0]
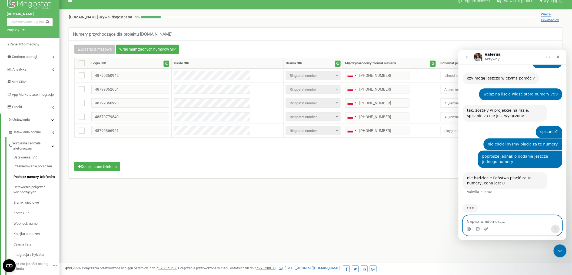
click at [481, 217] on textarea "Napisz wiadomość..." at bounding box center [511, 219] width 99 height 9
